Goal: Navigation & Orientation: Find specific page/section

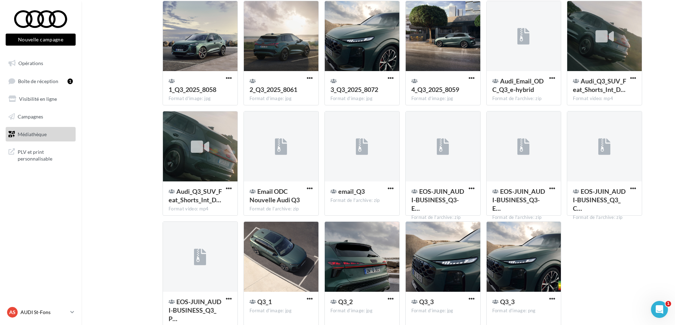
click at [64, 309] on p "AUDI St-Fons" at bounding box center [43, 311] width 47 height 7
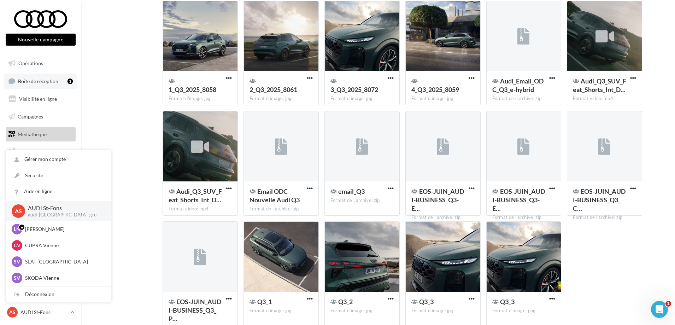
click at [35, 77] on link "Boîte de réception 1" at bounding box center [40, 80] width 73 height 15
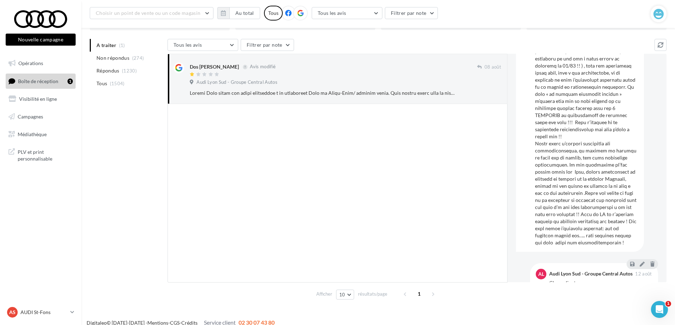
scroll to position [531, 0]
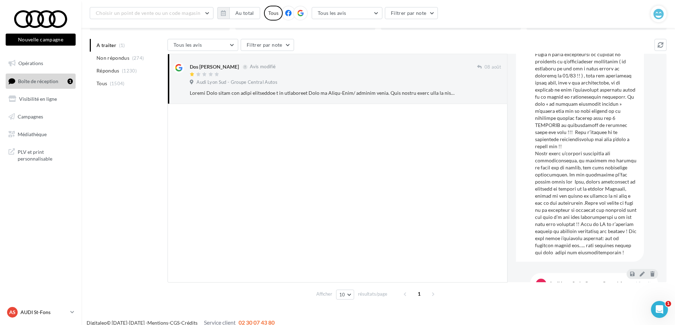
click at [75, 311] on link "AS AUDI St-Fons audi-[GEOGRAPHIC_DATA]-gru" at bounding box center [41, 311] width 70 height 13
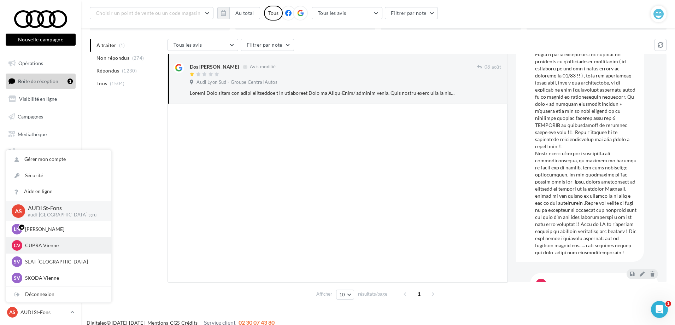
click at [48, 245] on p "CUPRA Vienne" at bounding box center [64, 245] width 78 height 7
